Goal: Book appointment/travel/reservation

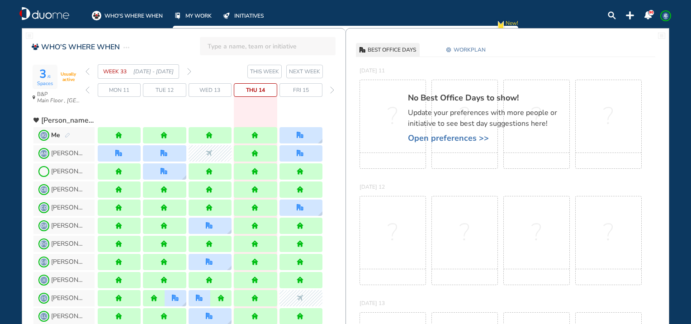
click at [476, 49] on span "WORKPLAN" at bounding box center [470, 49] width 32 height 9
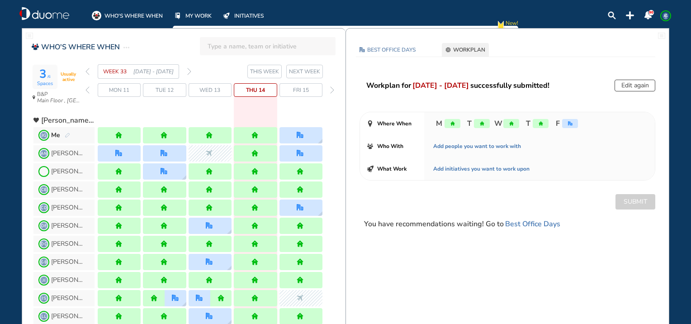
click at [190, 70] on img "forward week" at bounding box center [189, 71] width 4 height 7
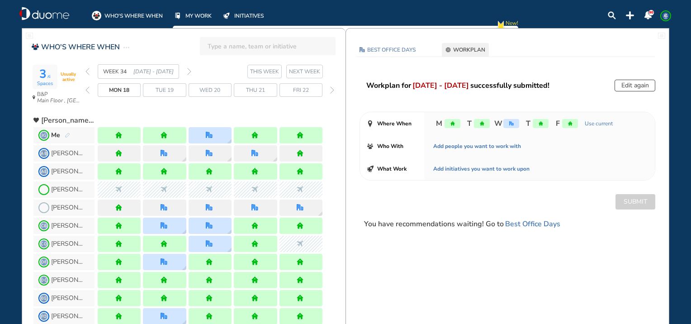
click at [190, 70] on img "forward week" at bounding box center [189, 71] width 4 height 7
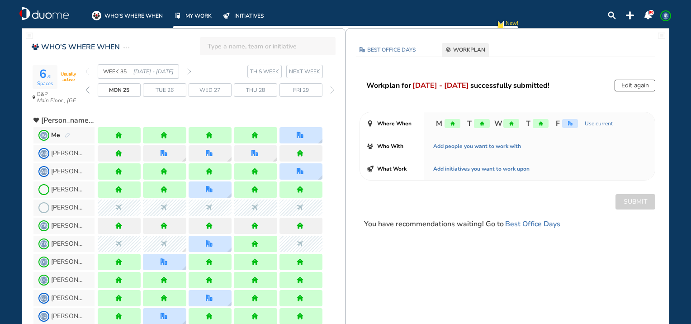
click at [190, 70] on img "forward week" at bounding box center [189, 71] width 4 height 7
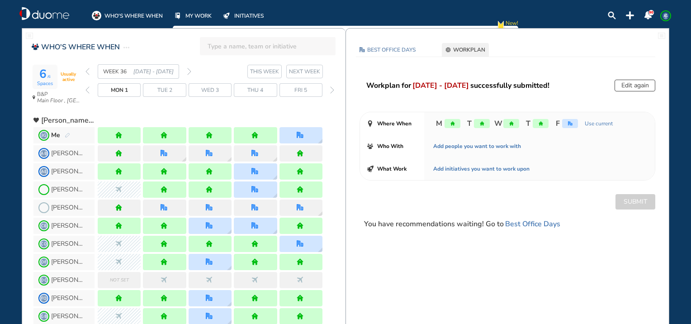
click at [190, 70] on img "forward week" at bounding box center [189, 71] width 4 height 7
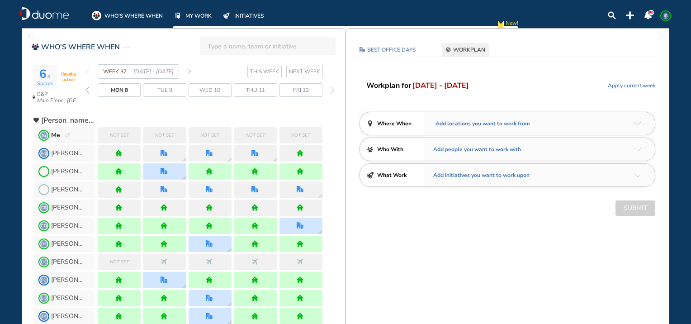
click at [635, 125] on img "arrow-down-a5b4c4" at bounding box center [637, 124] width 7 height 4
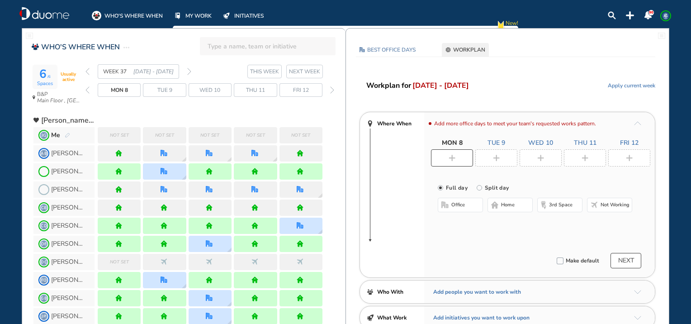
click at [491, 204] on img "home-bdbdbd" at bounding box center [494, 204] width 7 height 7
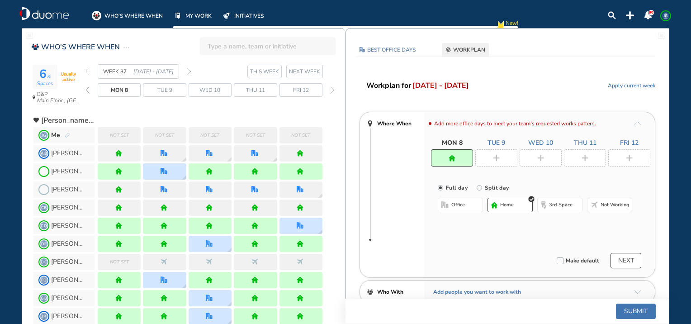
click at [499, 156] on img "plus-rounded-bdbdbd" at bounding box center [496, 158] width 7 height 7
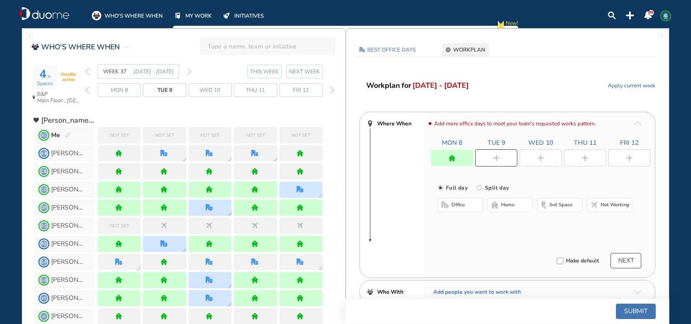
click at [501, 204] on span "home" at bounding box center [508, 204] width 14 height 7
click at [541, 159] on img "plus-rounded-bdbdbd" at bounding box center [540, 158] width 7 height 7
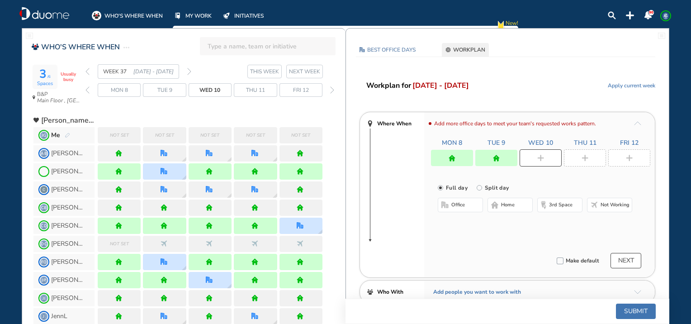
click at [519, 198] on button "home" at bounding box center [510, 205] width 45 height 14
click at [585, 156] on img "plus-rounded-bdbdbd" at bounding box center [585, 158] width 7 height 7
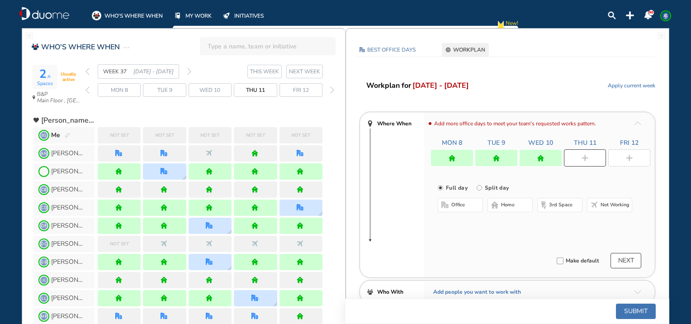
click at [522, 201] on button "home" at bounding box center [510, 205] width 45 height 14
click at [623, 162] on div at bounding box center [629, 157] width 42 height 17
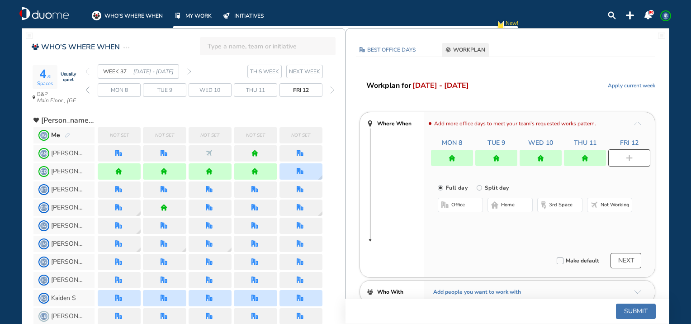
click at [461, 206] on span "office" at bounding box center [458, 204] width 14 height 7
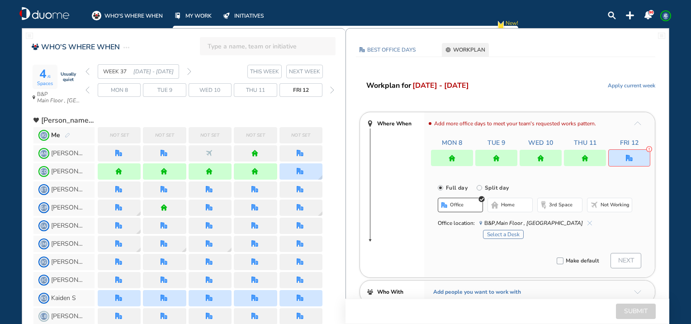
click at [515, 233] on button "Select a Desk" at bounding box center [503, 234] width 41 height 9
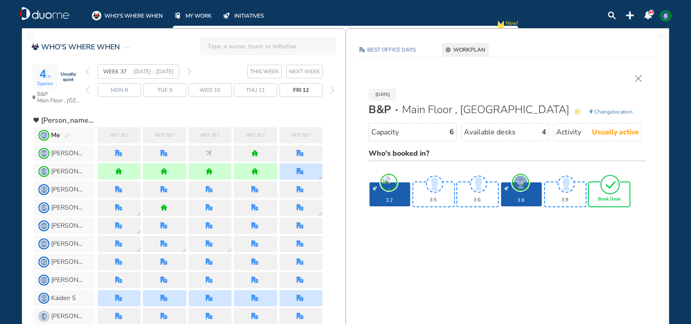
click at [611, 201] on div "Book Desk" at bounding box center [609, 194] width 41 height 24
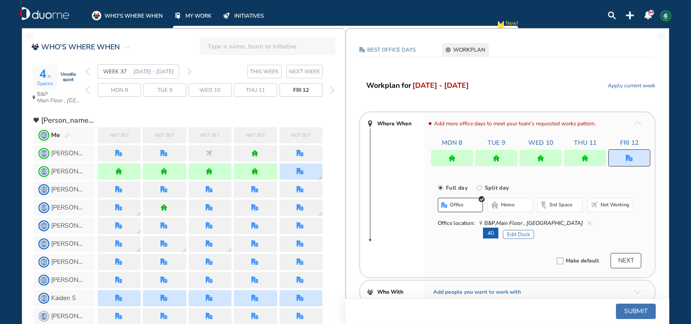
click at [621, 309] on button "Submit" at bounding box center [636, 310] width 40 height 15
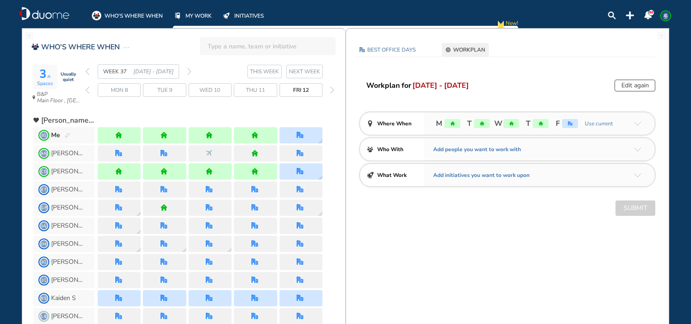
click at [190, 71] on img "forward week" at bounding box center [189, 71] width 4 height 7
